Goal: Navigation & Orientation: Find specific page/section

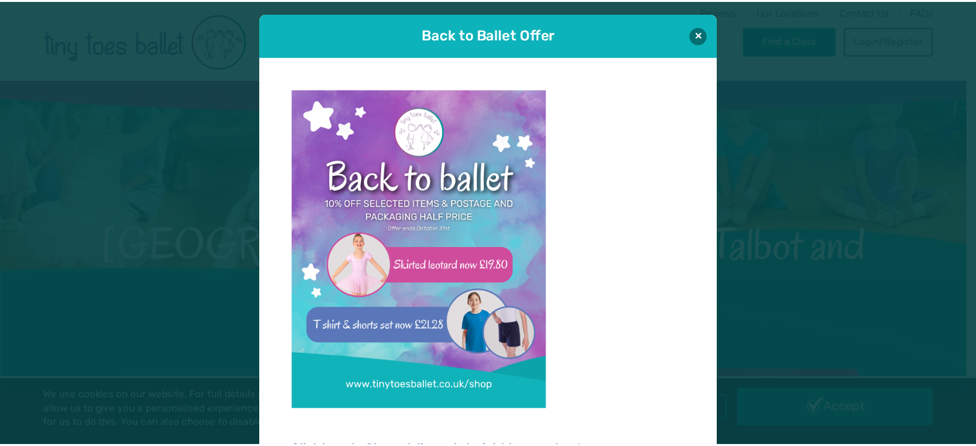
scroll to position [13, 0]
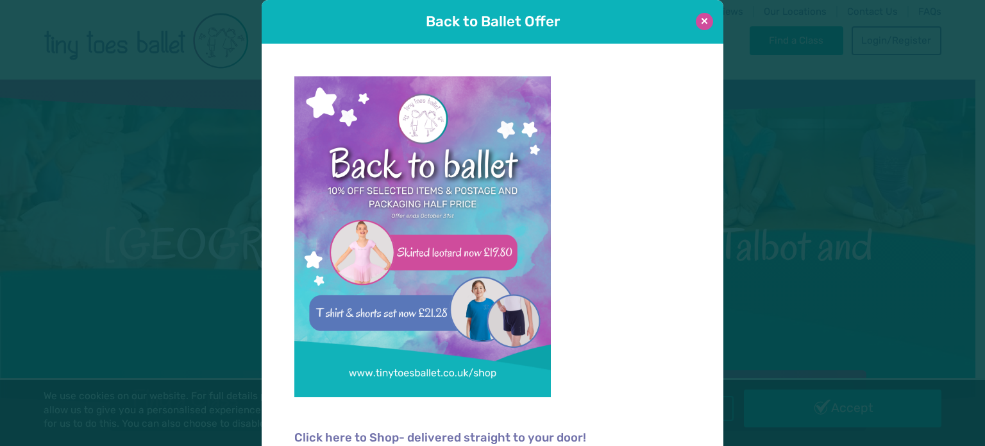
click at [707, 20] on button at bounding box center [704, 21] width 17 height 17
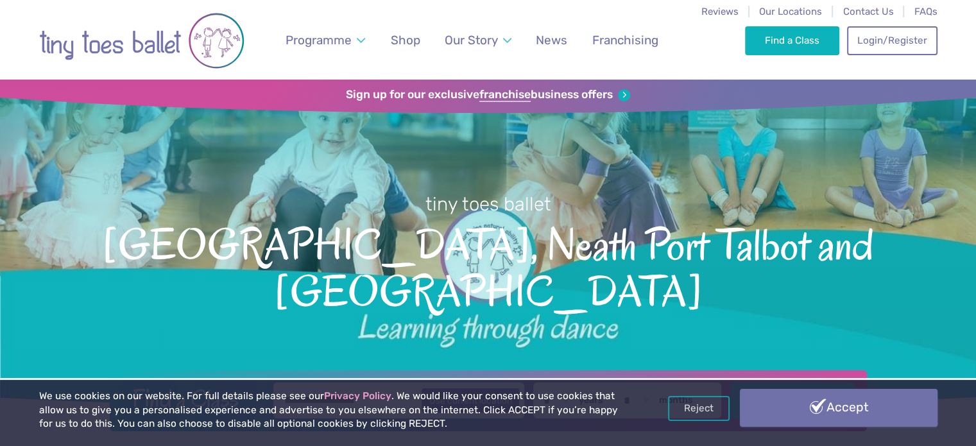
click at [813, 405] on link "Accept" at bounding box center [838, 407] width 198 height 37
